Goal: Task Accomplishment & Management: Manage account settings

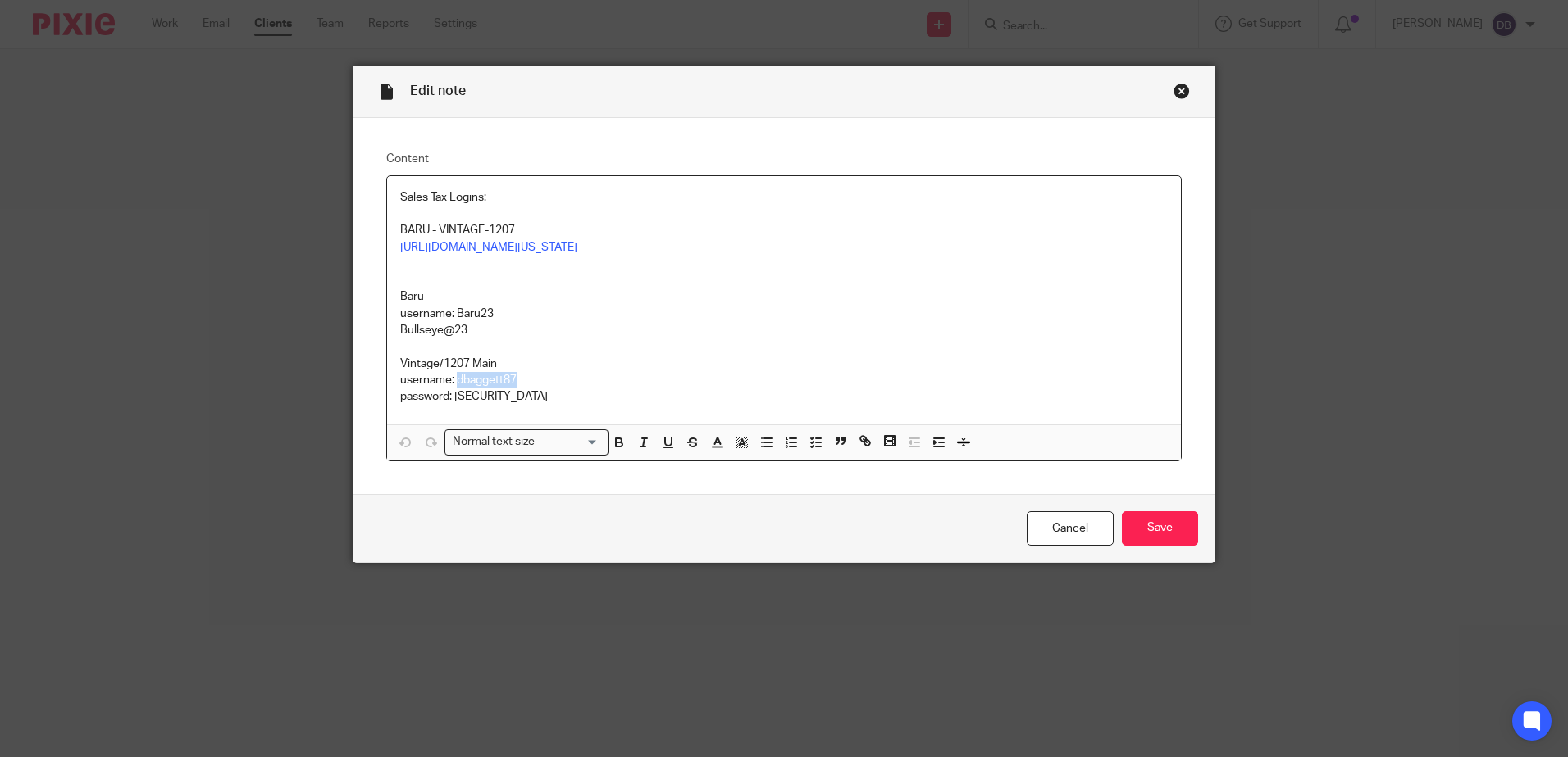
drag, startPoint x: 514, startPoint y: 411, endPoint x: 452, endPoint y: 411, distance: 62.0
click at [452, 389] on p "username: dbaggett87" at bounding box center [784, 380] width 768 height 17
copy p "dbaggett87"
drag, startPoint x: 522, startPoint y: 428, endPoint x: 453, endPoint y: 426, distance: 69.0
click at [453, 405] on p "password: [SECURITY_DATA]" at bounding box center [784, 397] width 768 height 17
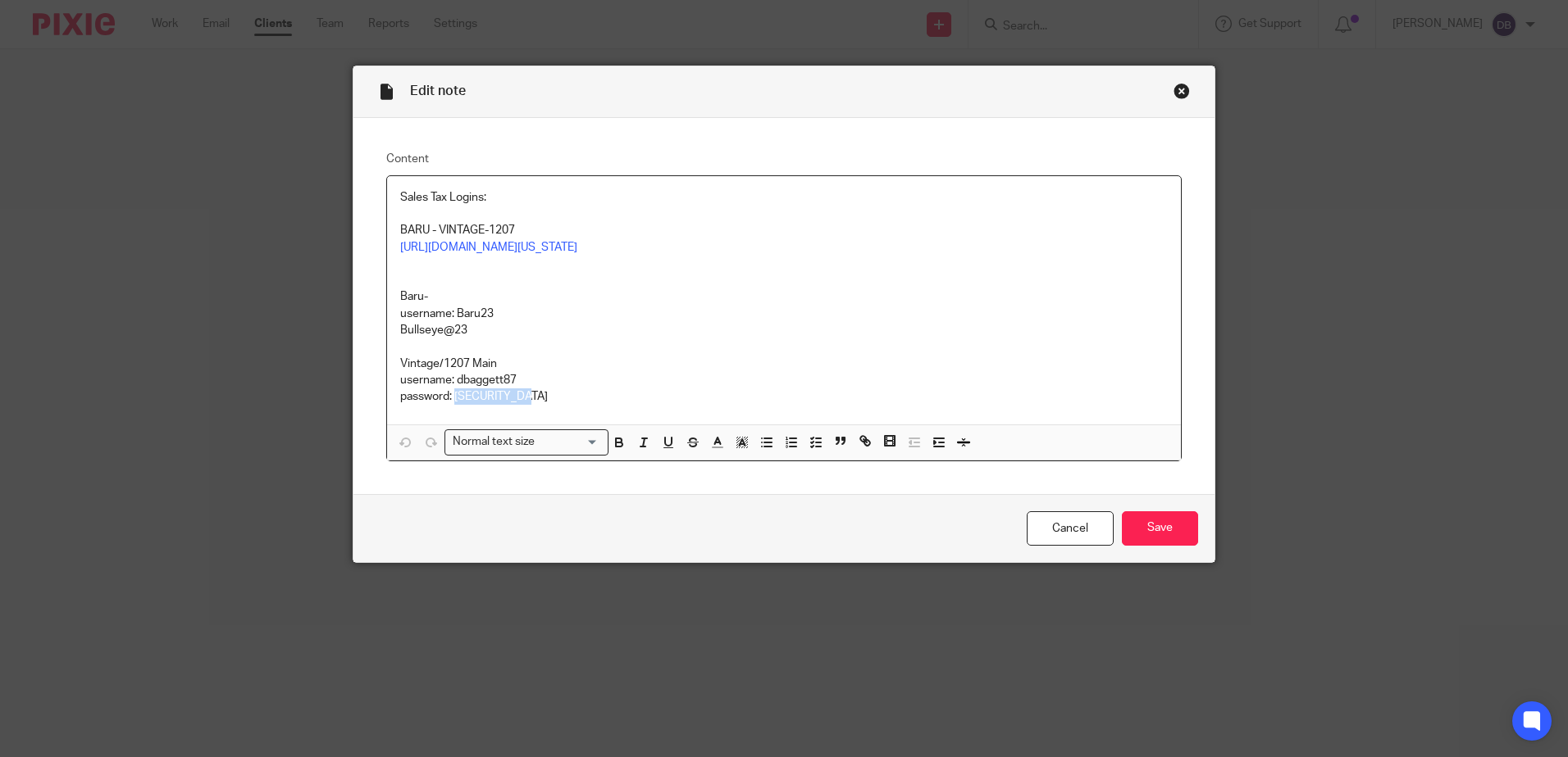
copy p "Casaletta78$"
click at [664, 355] on p at bounding box center [784, 346] width 768 height 17
drag, startPoint x: 468, startPoint y: 349, endPoint x: 757, endPoint y: 329, distance: 289.7
click at [470, 322] on p "username: Baru23" at bounding box center [784, 313] width 768 height 17
click at [784, 305] on p "Baru-" at bounding box center [784, 297] width 768 height 17
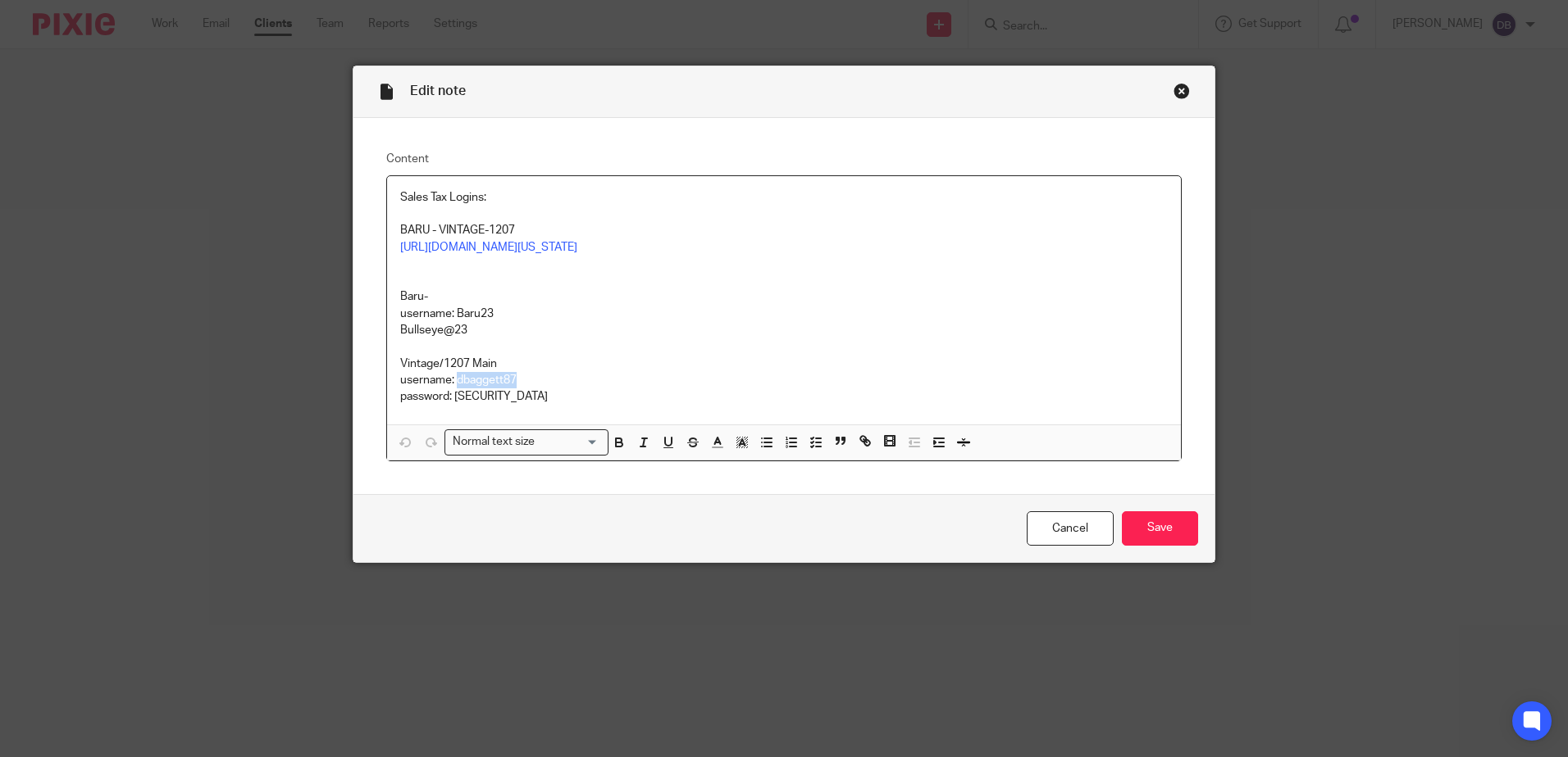
drag, startPoint x: 515, startPoint y: 412, endPoint x: 454, endPoint y: 409, distance: 61.1
click at [454, 389] on p "username: dbaggett87" at bounding box center [784, 380] width 768 height 17
copy p "dbaggett87"
